Goal: Information Seeking & Learning: Learn about a topic

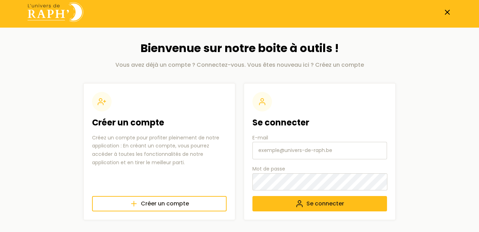
scroll to position [5, 0]
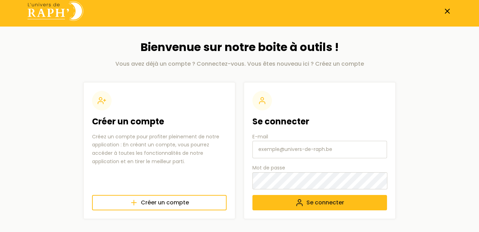
click at [288, 150] on input "E-mail" at bounding box center [320, 149] width 135 height 17
type input "[EMAIL_ADDRESS][DOMAIN_NAME]"
click at [320, 203] on span "Se connecter" at bounding box center [326, 202] width 38 height 8
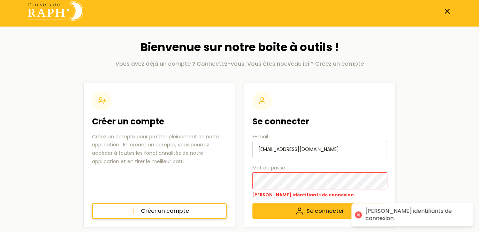
click at [181, 210] on span "Créer un compte" at bounding box center [165, 211] width 48 height 8
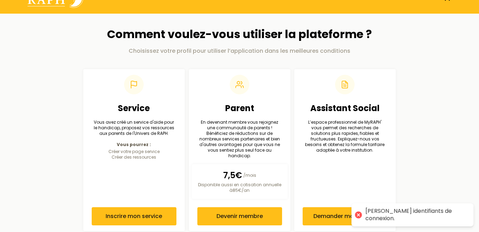
scroll to position [24, 0]
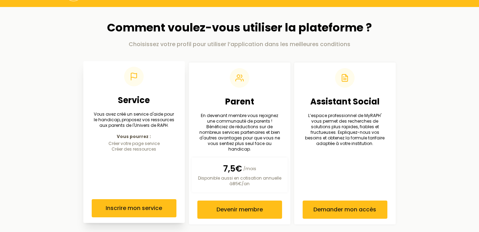
click at [120, 81] on header at bounding box center [134, 77] width 85 height 20
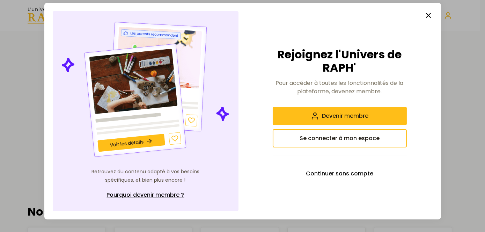
click at [327, 174] on span "Continuer sans compte" at bounding box center [339, 173] width 67 height 8
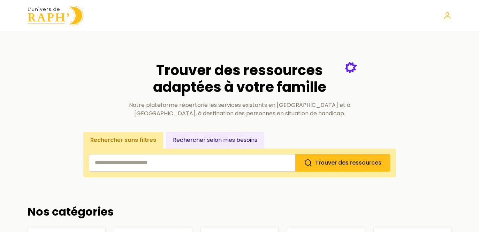
click at [223, 138] on button "Rechercher selon mes besoins" at bounding box center [215, 140] width 98 height 17
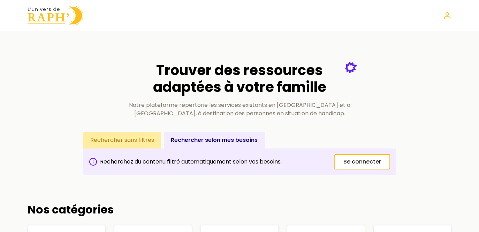
click at [123, 138] on button "Rechercher sans filtres" at bounding box center [122, 140] width 78 height 17
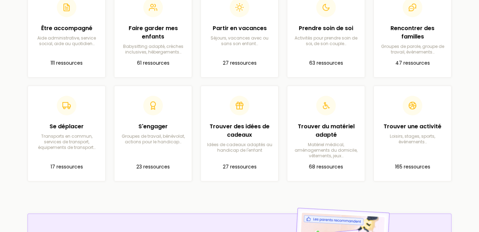
scroll to position [244, 0]
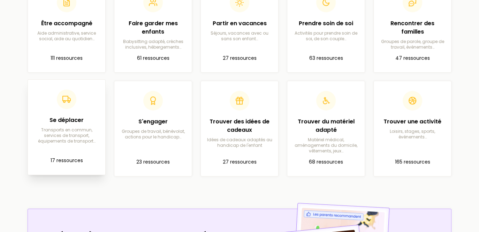
click at [74, 147] on article "Se déplacer Transports en commun, services de transport, équipements de transpo…" at bounding box center [66, 127] width 66 height 84
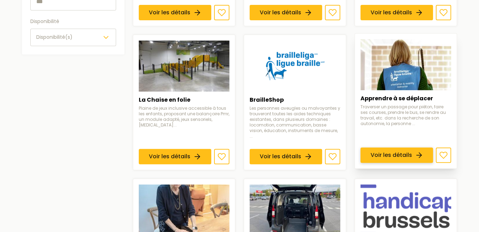
scroll to position [279, 0]
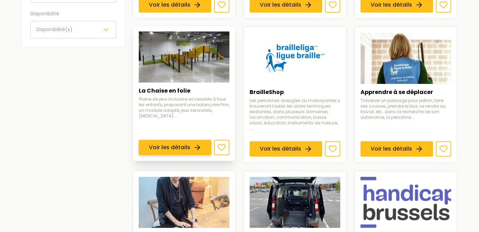
click at [193, 140] on link "Voir les détails" at bounding box center [175, 147] width 73 height 15
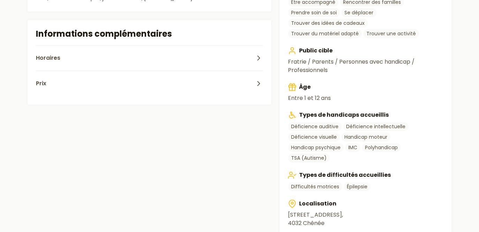
scroll to position [279, 0]
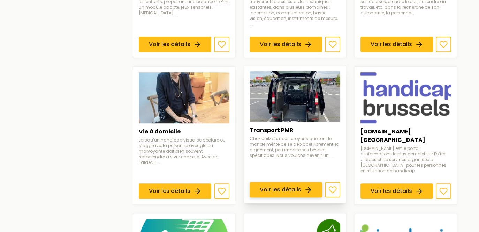
scroll to position [419, 0]
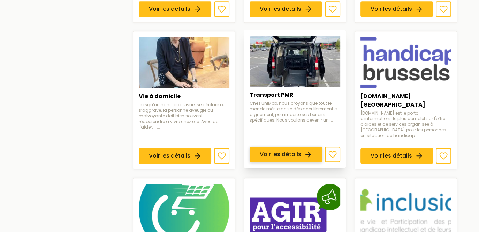
click at [293, 147] on link "Voir les détails" at bounding box center [286, 154] width 73 height 15
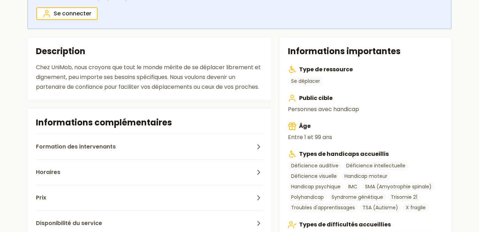
scroll to position [174, 0]
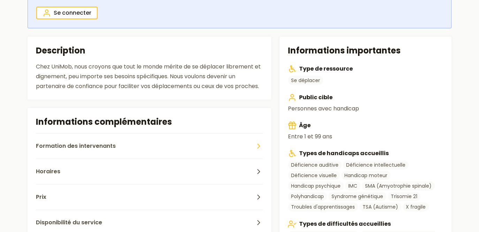
click at [169, 143] on button "Formation des intervenants" at bounding box center [149, 145] width 227 height 25
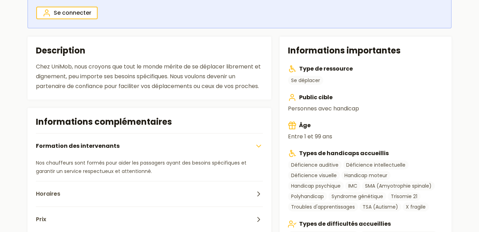
click at [169, 143] on button "Formation des intervenants" at bounding box center [149, 145] width 227 height 25
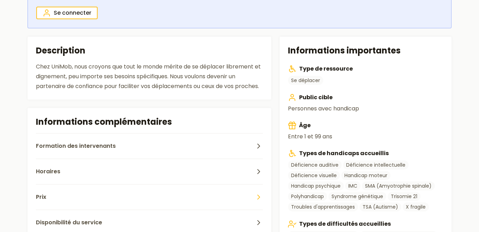
click at [143, 196] on button "Prix" at bounding box center [149, 196] width 227 height 25
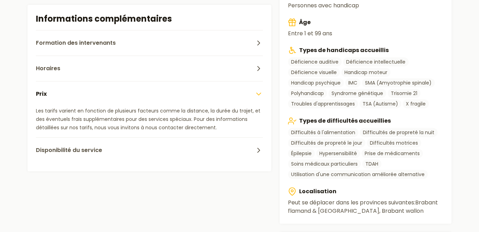
scroll to position [279, 0]
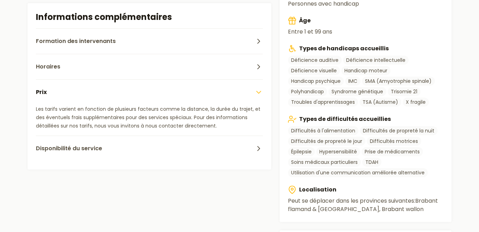
click at [144, 100] on button "Prix" at bounding box center [149, 91] width 227 height 25
